Goal: Use online tool/utility: Utilize a website feature to perform a specific function

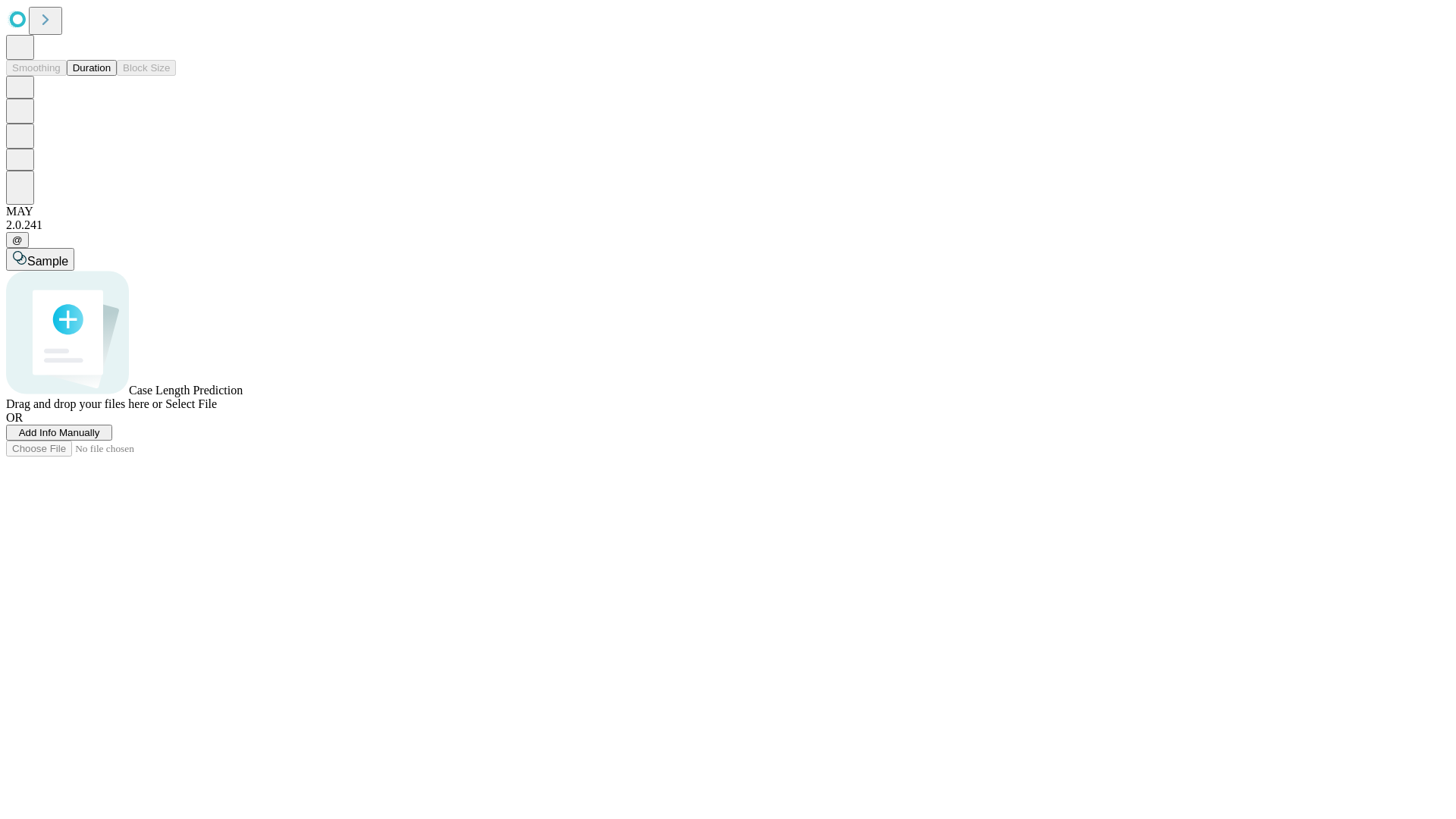
click at [111, 76] on button "Duration" at bounding box center [91, 67] width 50 height 16
click at [68, 255] on span "Sample" at bounding box center [47, 261] width 41 height 13
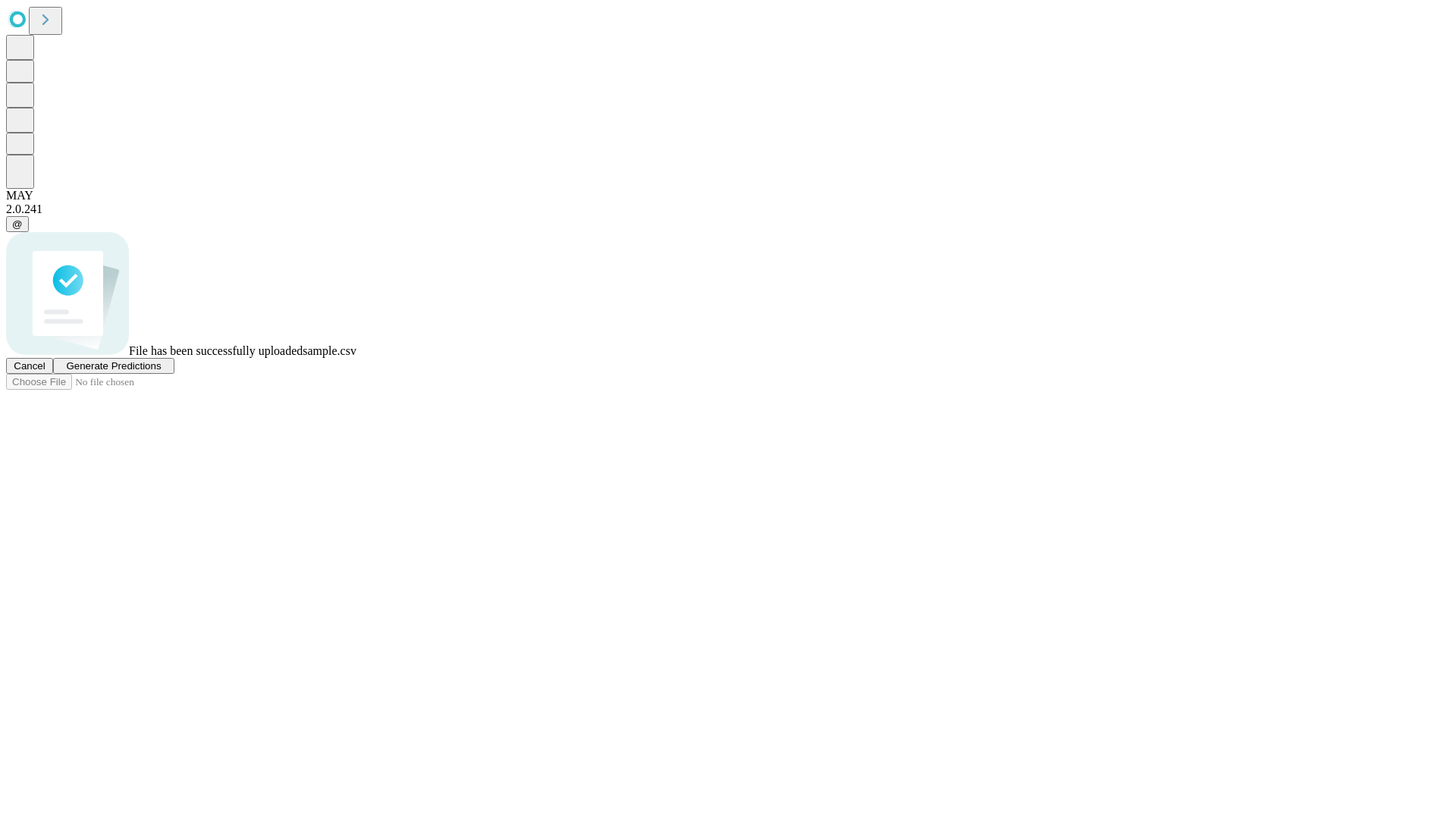
click at [161, 372] on span "Generate Predictions" at bounding box center [113, 366] width 95 height 12
